Goal: Obtain resource: Obtain resource

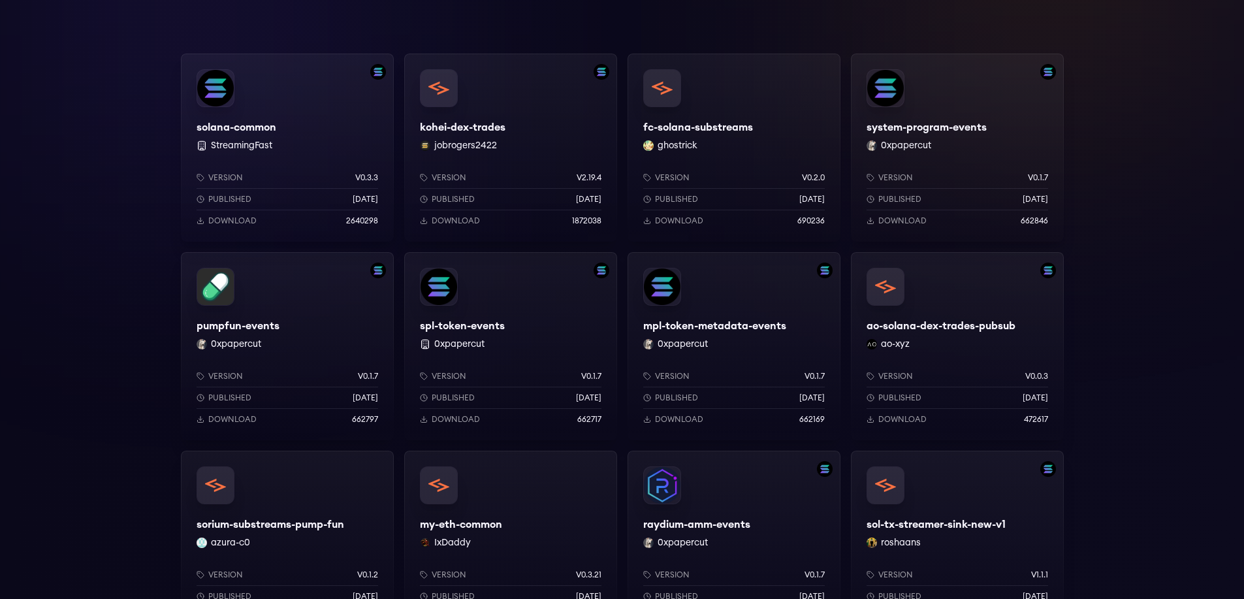
scroll to position [196, 0]
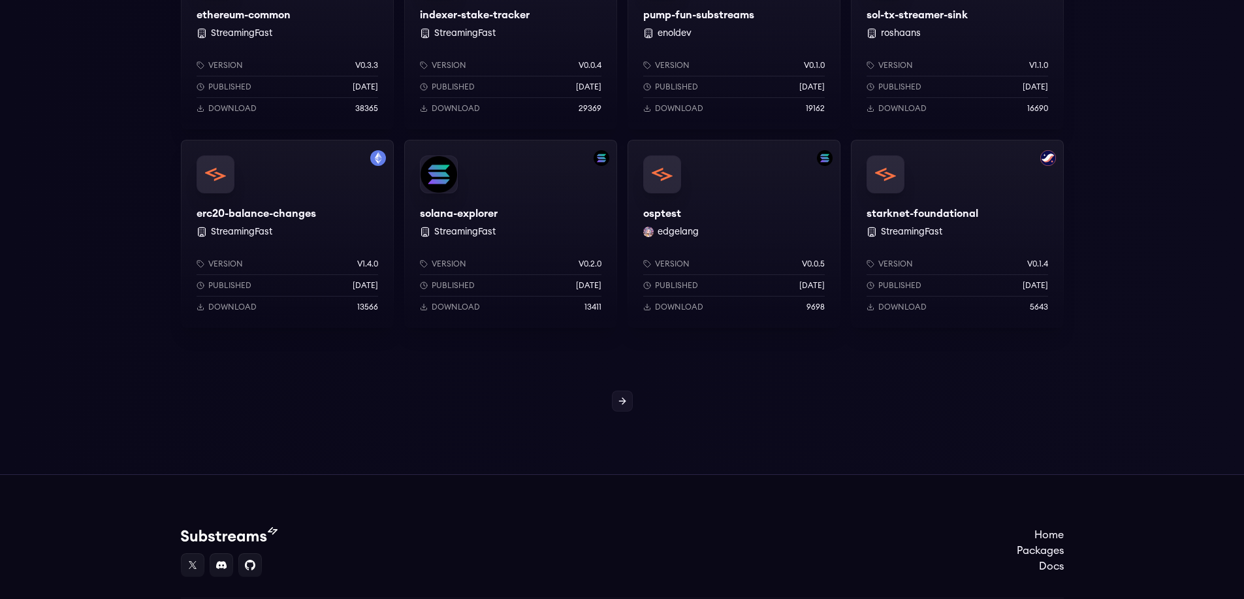
scroll to position [1176, 0]
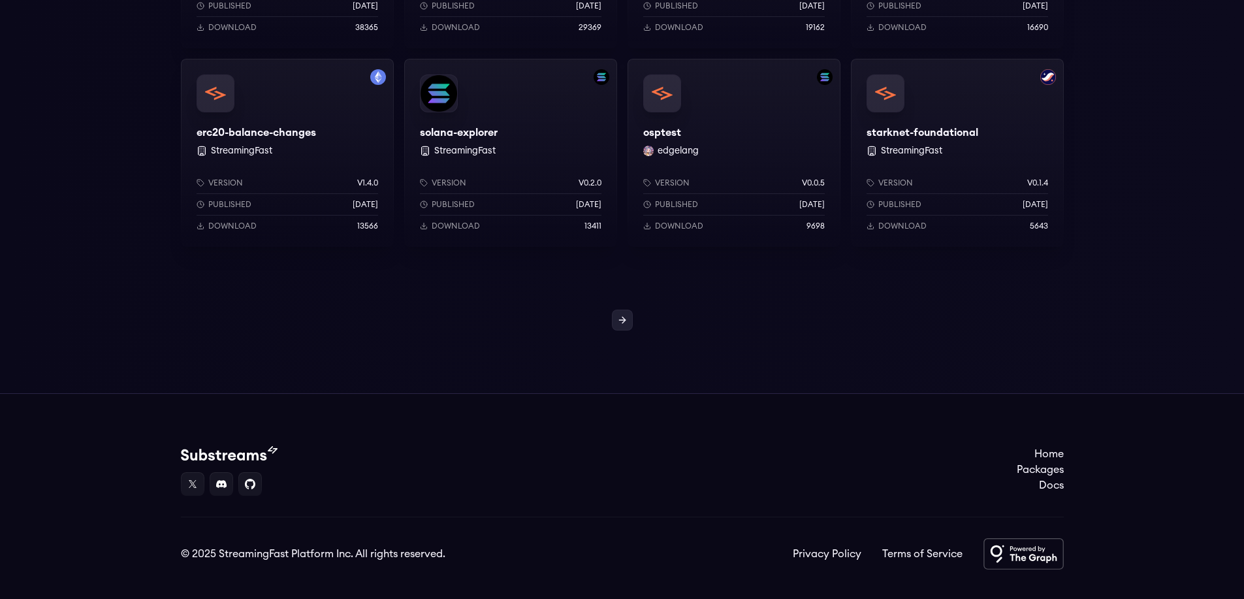
click at [624, 324] on icon at bounding box center [622, 320] width 10 height 10
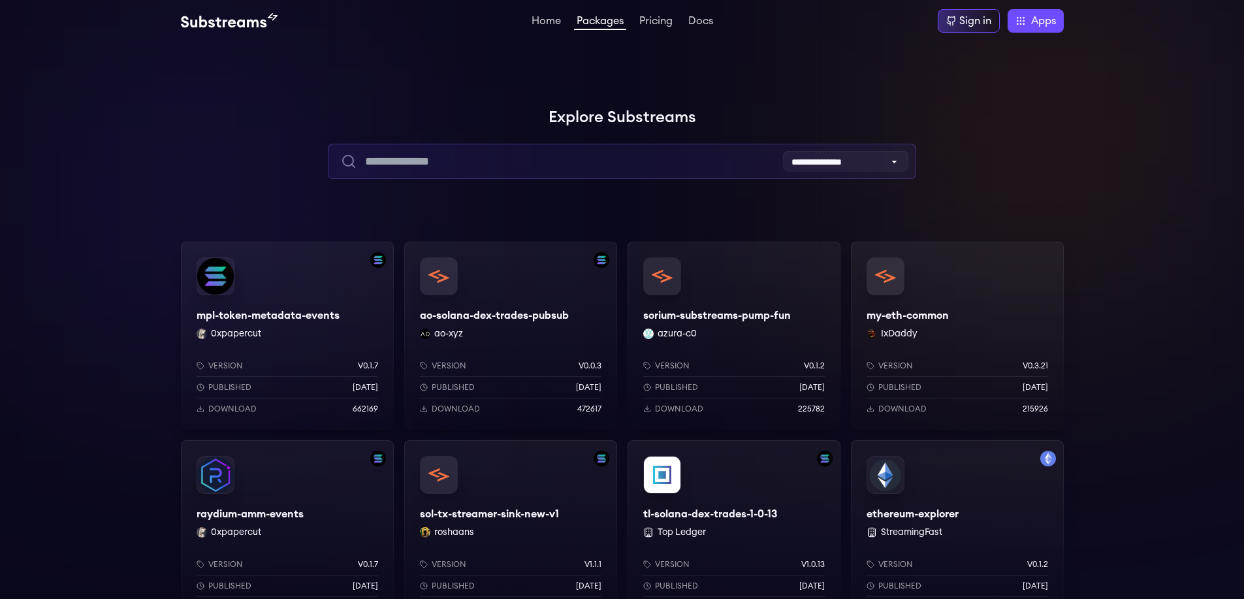
click at [574, 161] on input "text" at bounding box center [622, 161] width 589 height 35
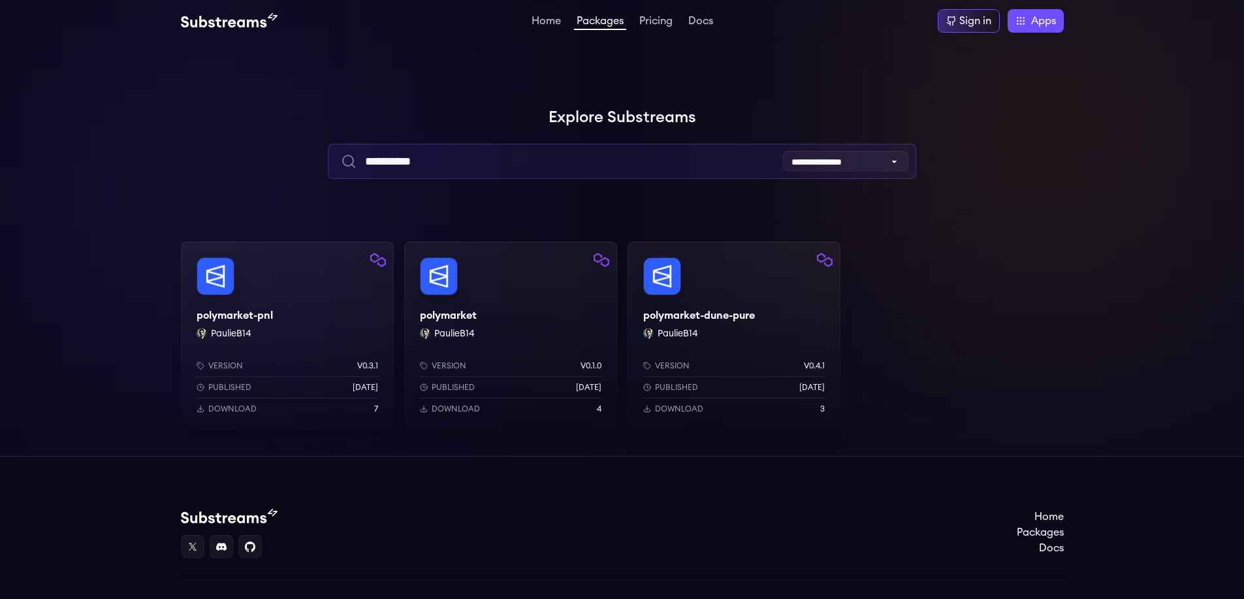
type input "**********"
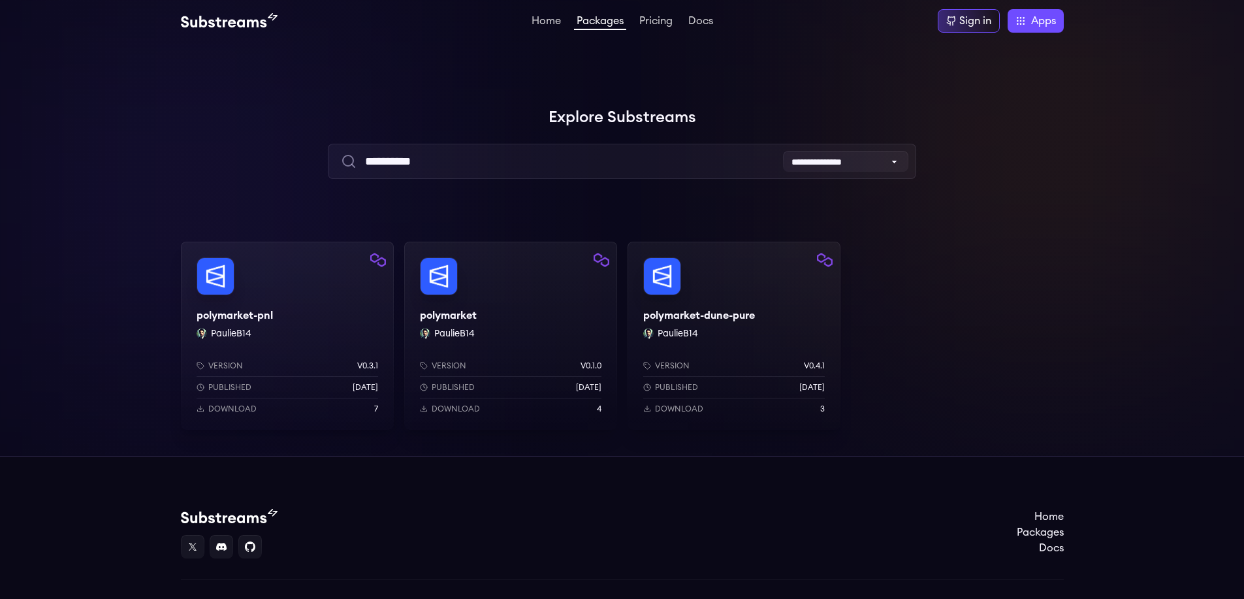
click at [666, 280] on div "polymarket-dune-pure PaulieB14 Version v0.4.1 Published 6 days ago Download 3" at bounding box center [734, 336] width 213 height 188
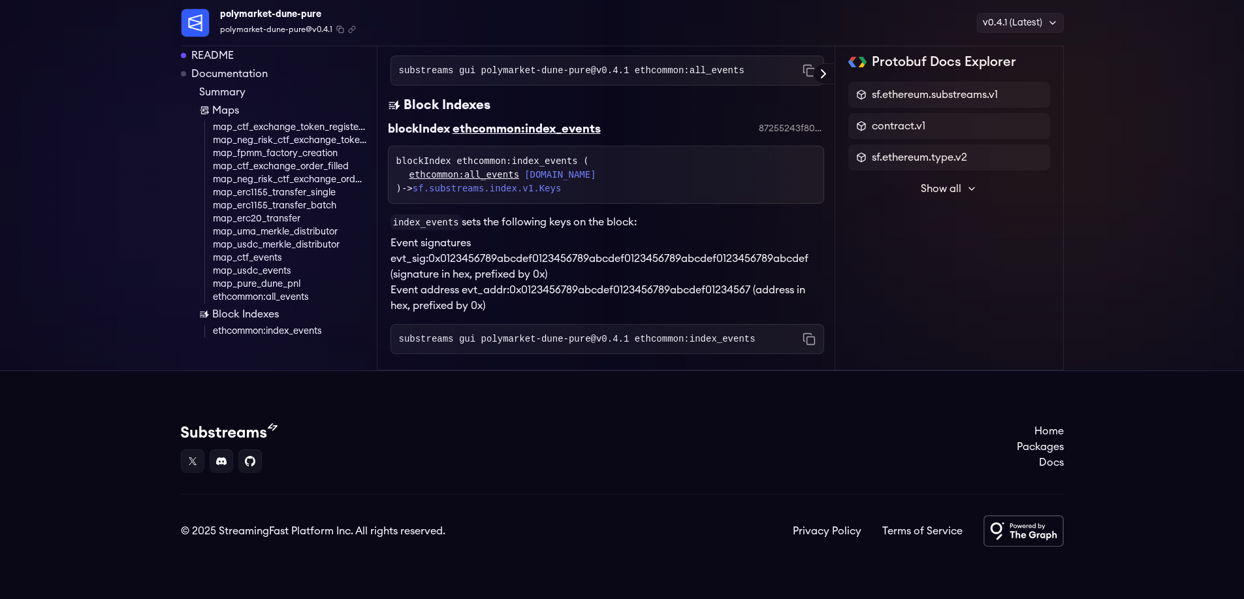
scroll to position [4086, 0]
click at [220, 463] on link at bounding box center [222, 461] width 24 height 24
